Goal: Information Seeking & Learning: Learn about a topic

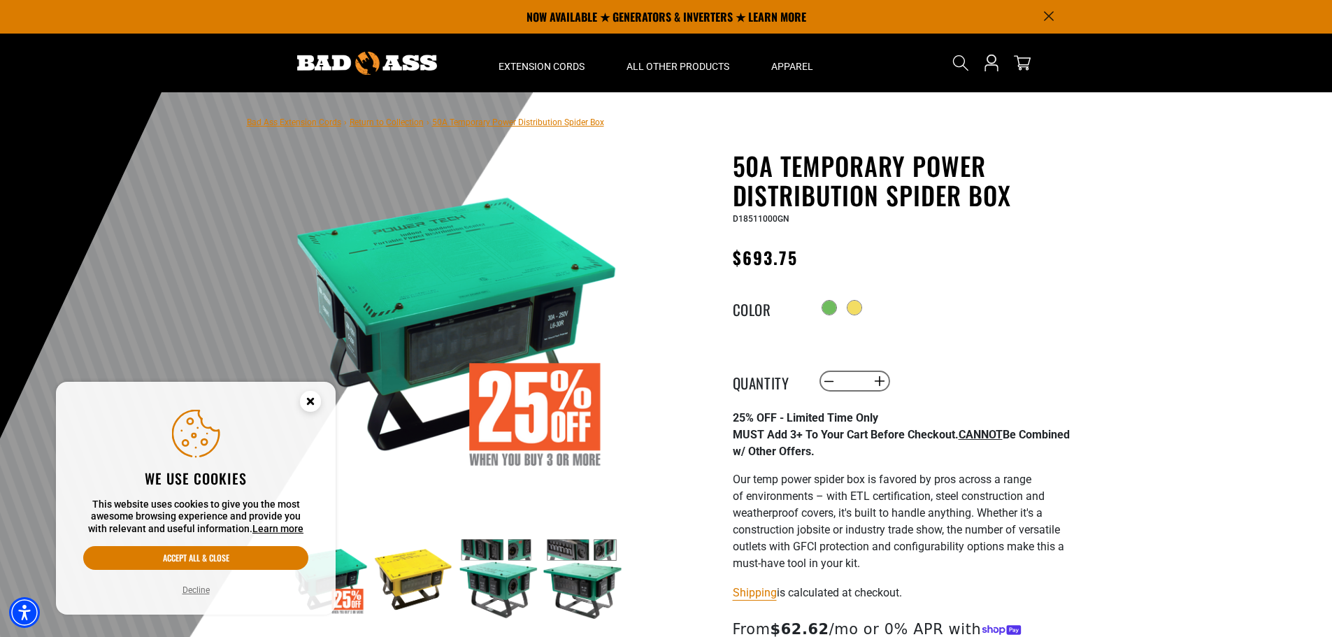
drag, startPoint x: 582, startPoint y: 122, endPoint x: 612, endPoint y: 126, distance: 30.3
click at [583, 122] on span "50A Temporary Power Distribution Spider Box" at bounding box center [518, 122] width 172 height 10
click at [400, 125] on link "Return to Collection" at bounding box center [387, 122] width 74 height 10
click at [409, 120] on link "Return to Collection" at bounding box center [387, 122] width 74 height 10
click at [334, 115] on nav "Bad Ass Extension Cords › Return to Collection › 50A Temporary Power Distributi…" at bounding box center [425, 121] width 357 height 17
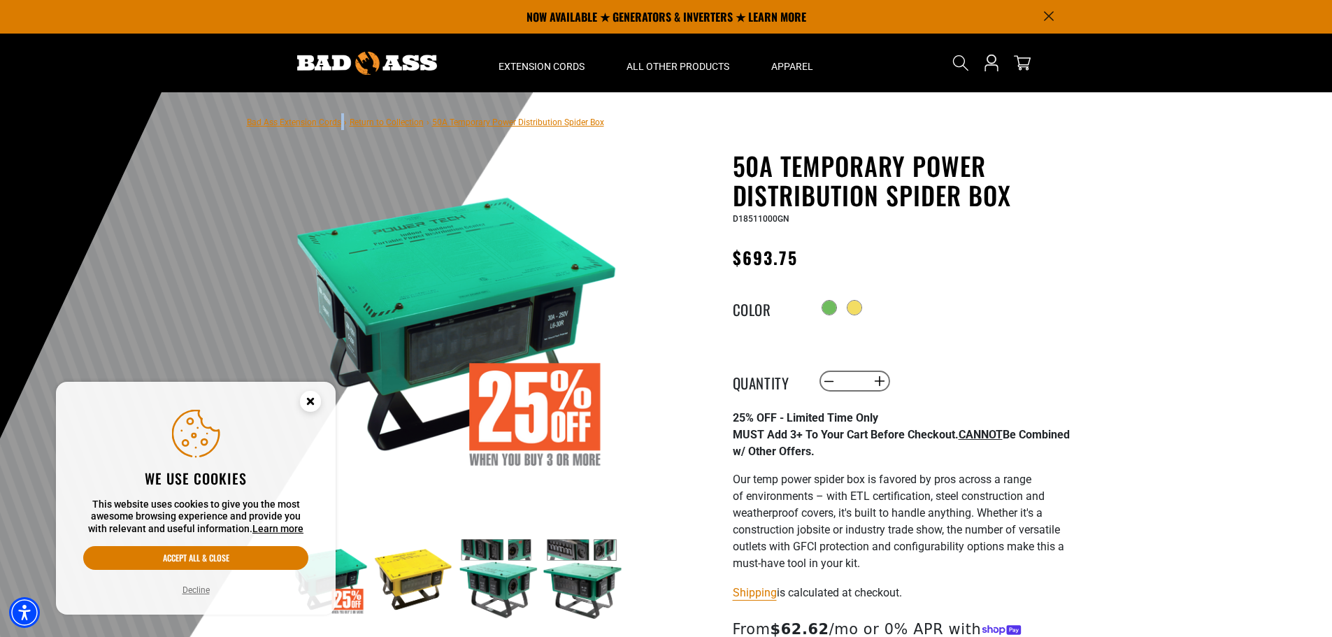
click at [342, 122] on nav "Bad Ass Extension Cords › Return to Collection › 50A Temporary Power Distributi…" at bounding box center [425, 121] width 357 height 17
click at [320, 122] on link "Bad Ass Extension Cords" at bounding box center [294, 122] width 94 height 10
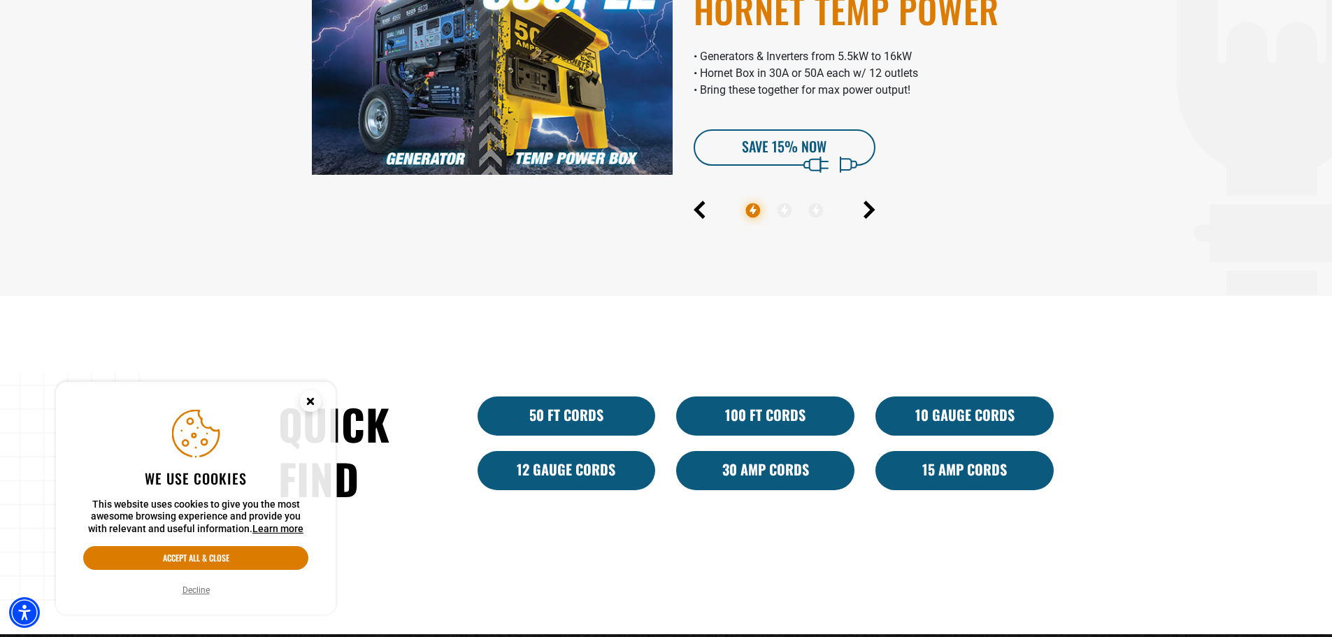
scroll to position [932, 0]
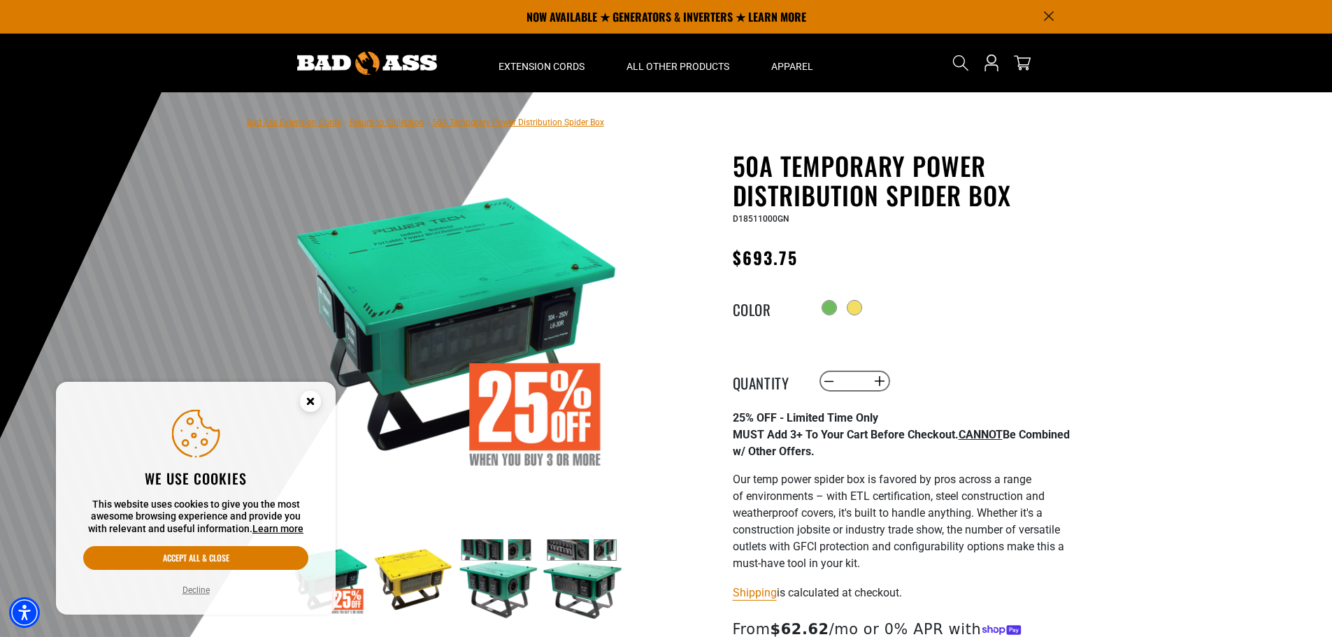
click at [540, 124] on span "50A Temporary Power Distribution Spider Box" at bounding box center [518, 122] width 172 height 10
click at [363, 120] on link "Return to Collection" at bounding box center [387, 122] width 74 height 10
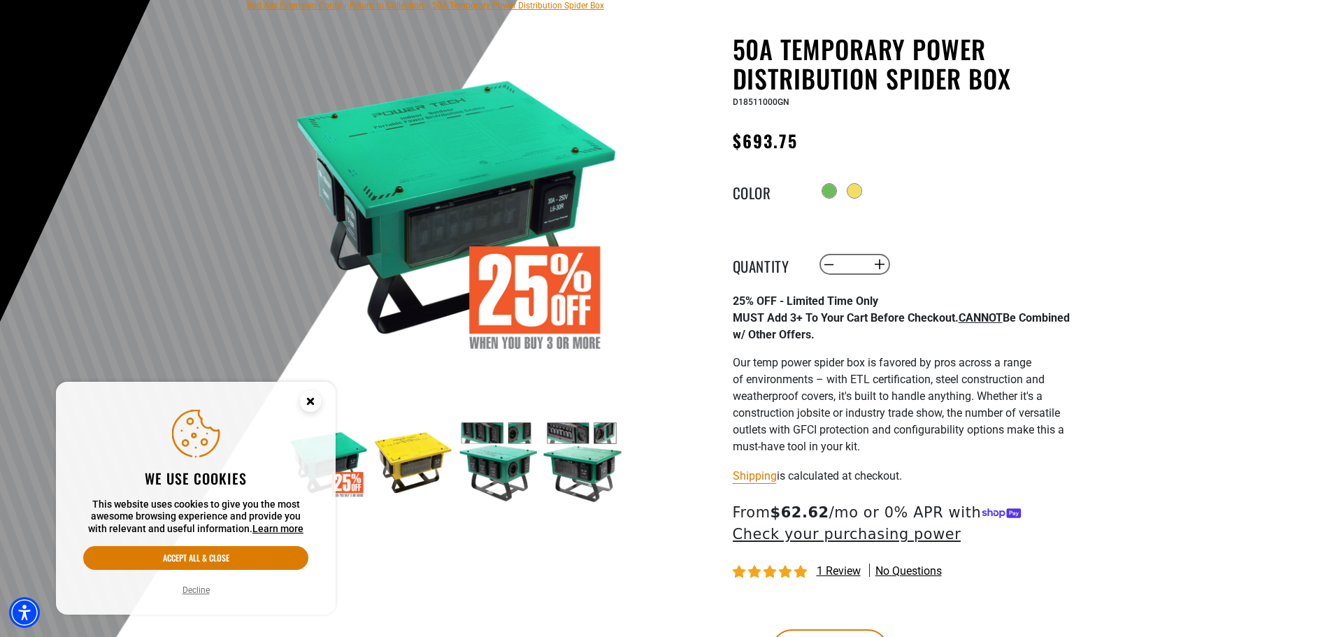
click at [188, 590] on button "Decline" at bounding box center [196, 590] width 36 height 14
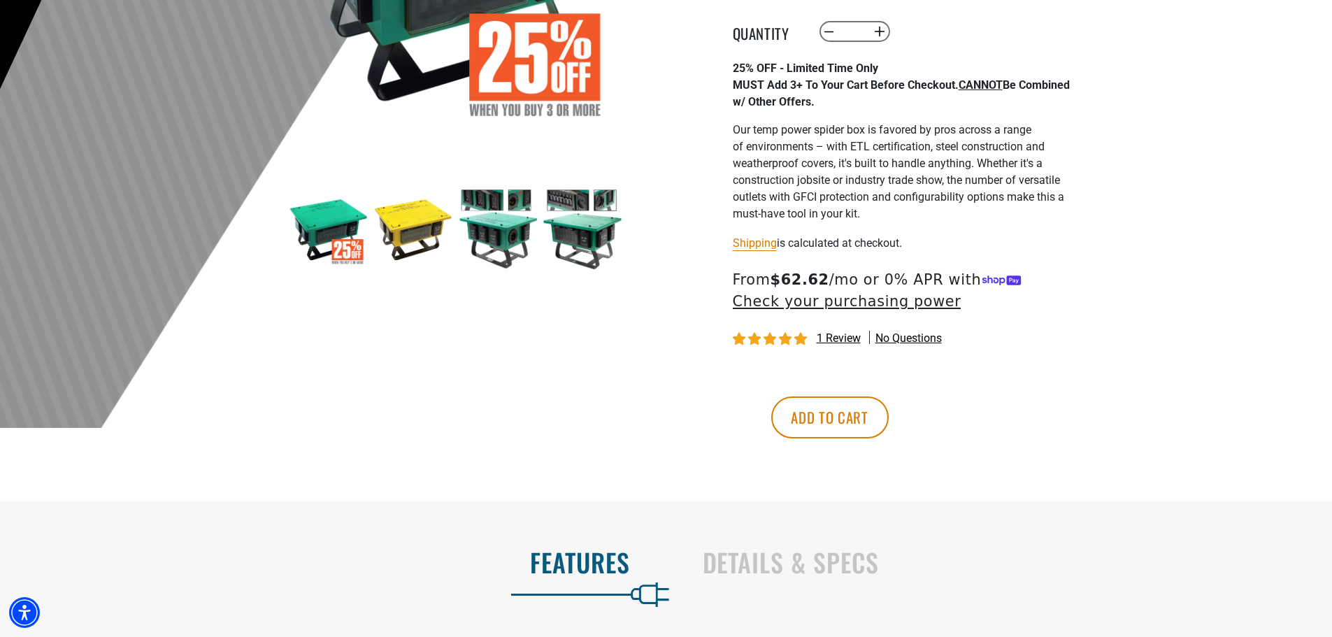
scroll to position [583, 0]
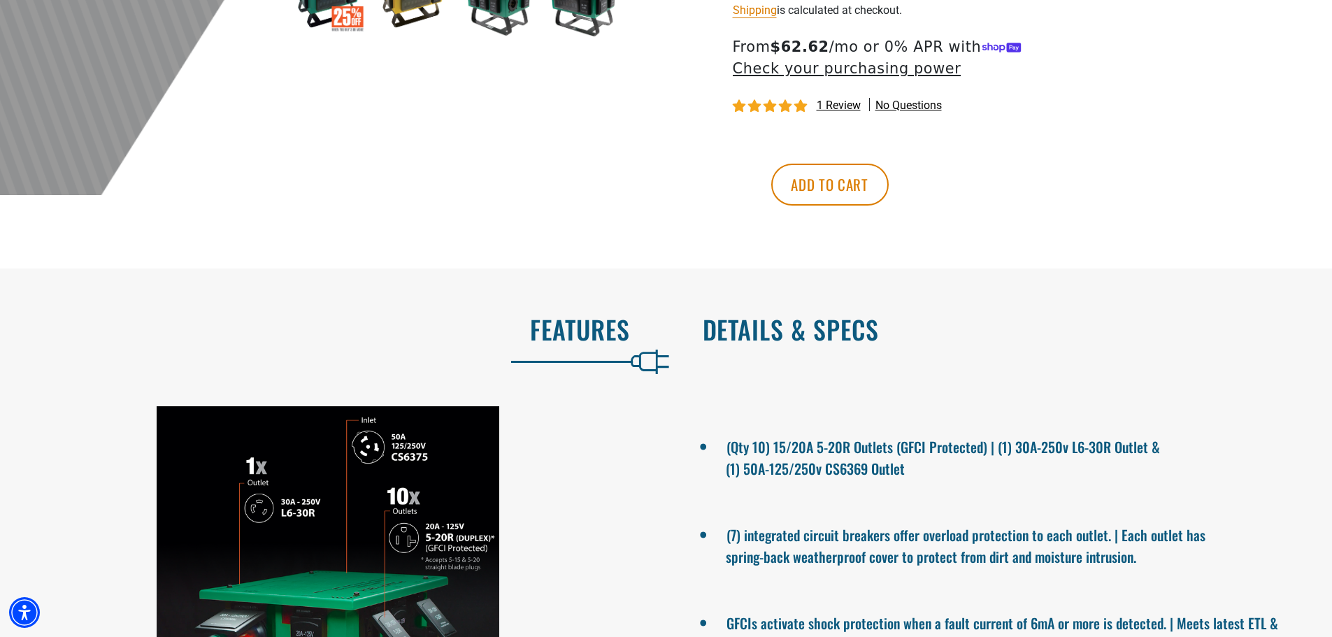
click at [836, 329] on h2 "Details & Specs" at bounding box center [1003, 329] width 601 height 29
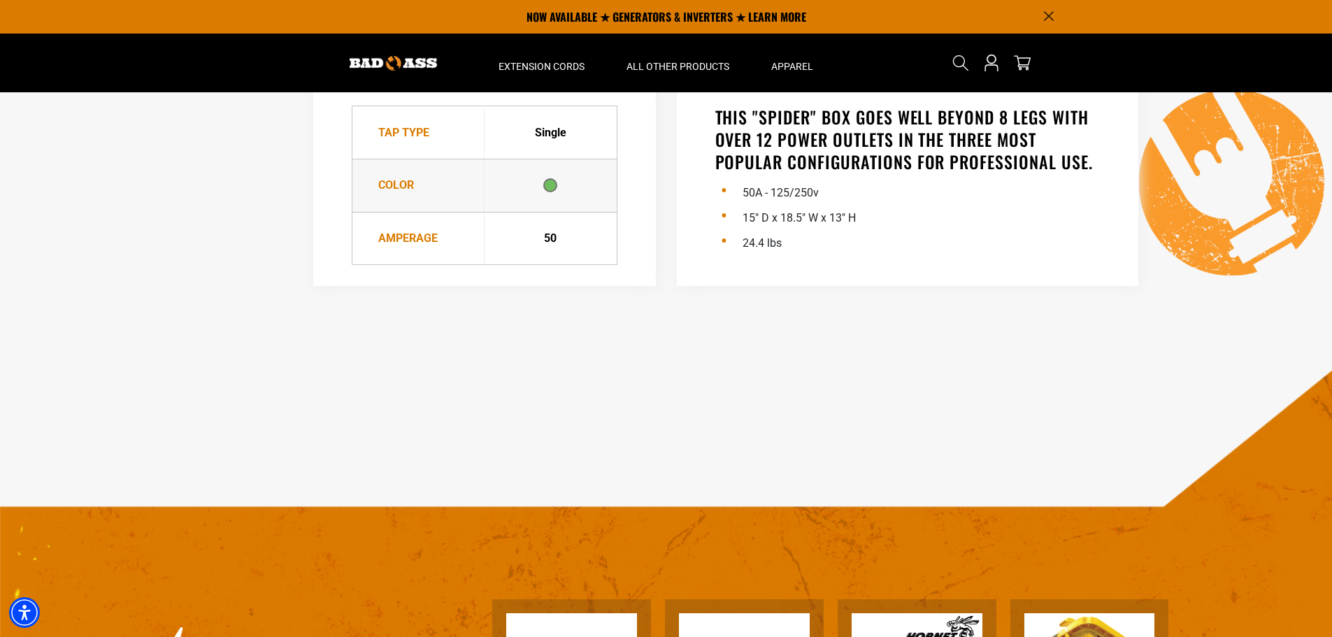
scroll to position [699, 0]
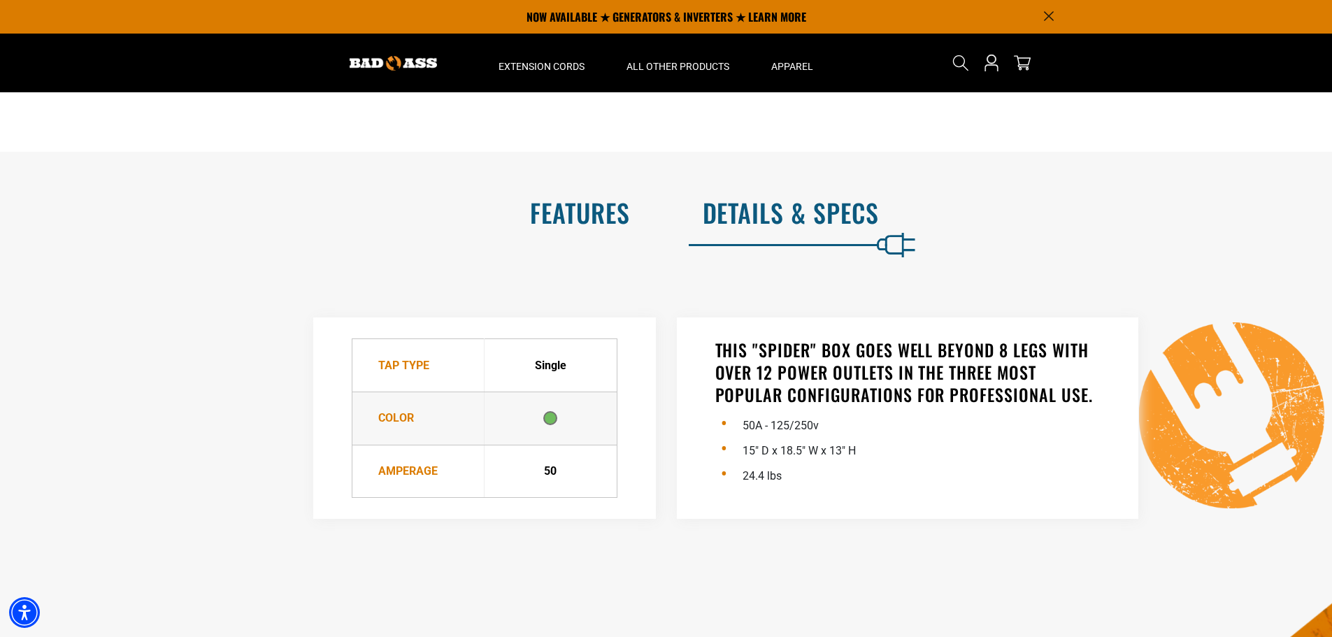
click at [619, 227] on h2 "Features" at bounding box center [329, 212] width 601 height 29
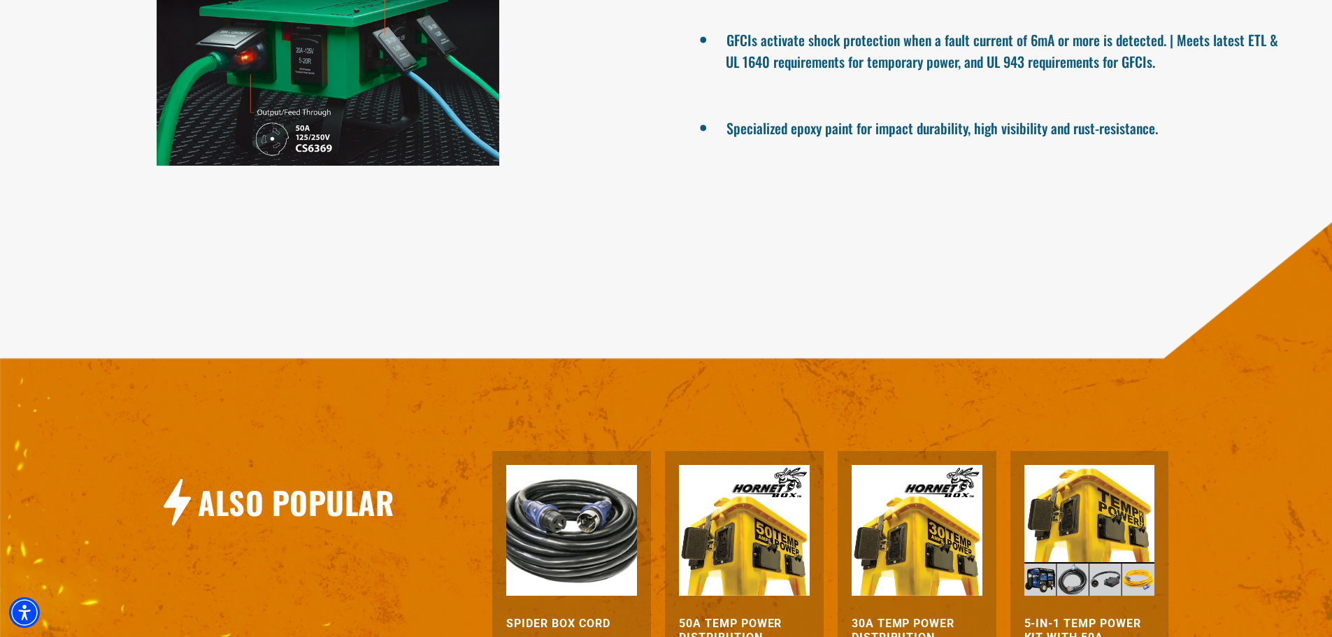
scroll to position [1282, 0]
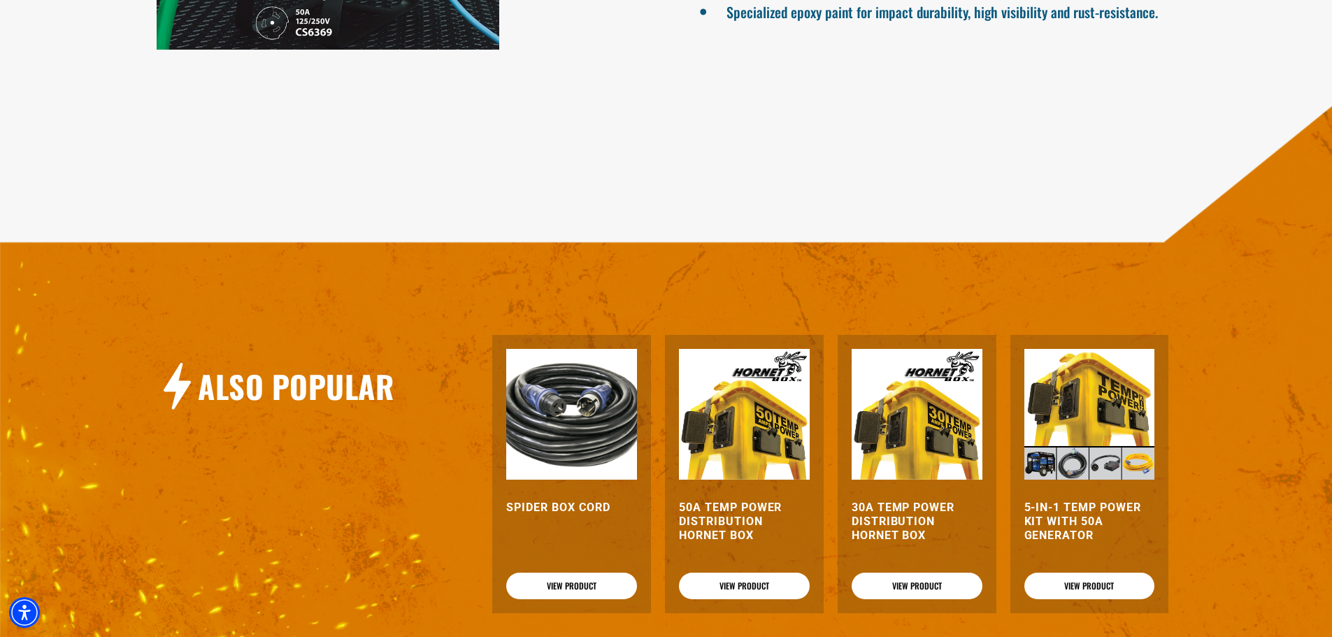
click at [755, 449] on img at bounding box center [744, 414] width 131 height 131
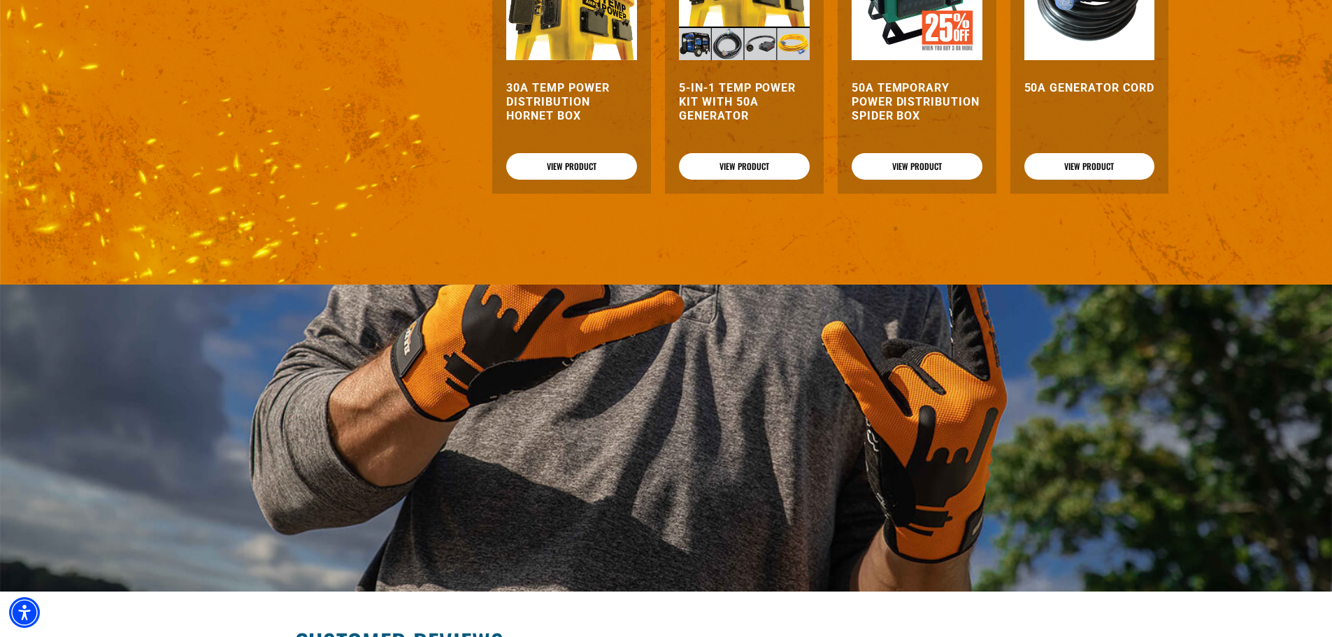
scroll to position [1166, 0]
